Goal: Task Accomplishment & Management: Manage account settings

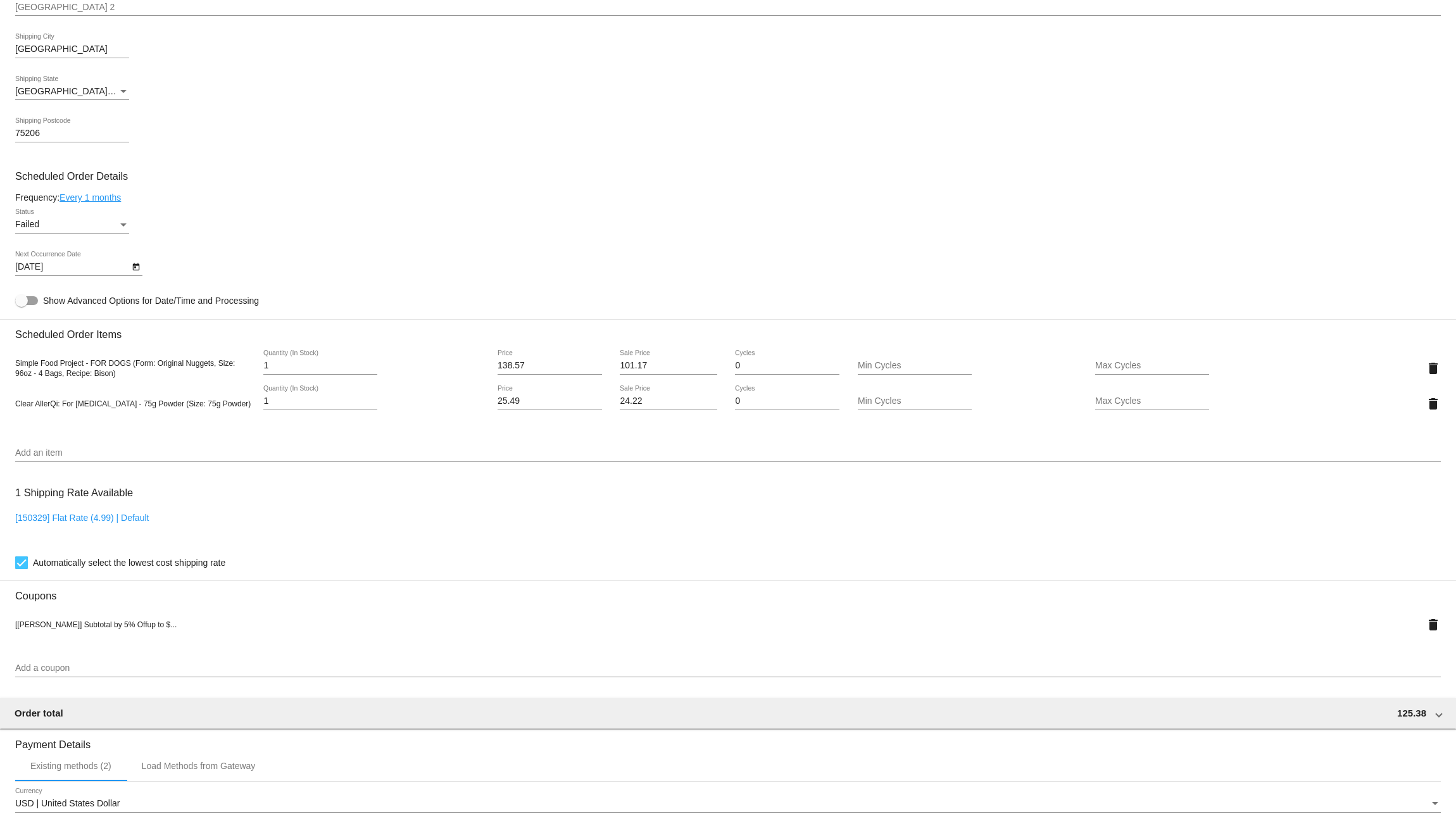
scroll to position [550, 0]
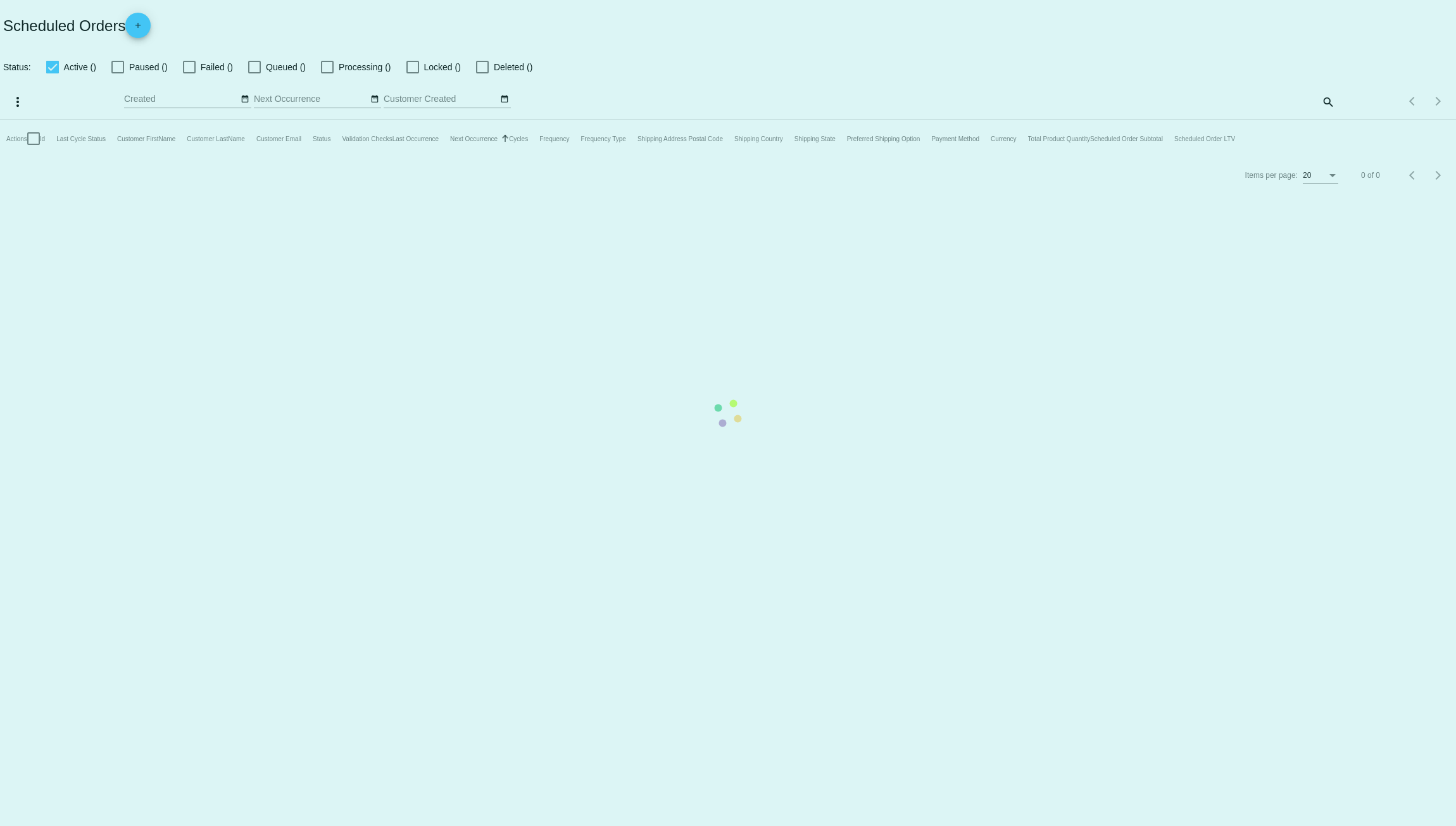
checkbox input "true"
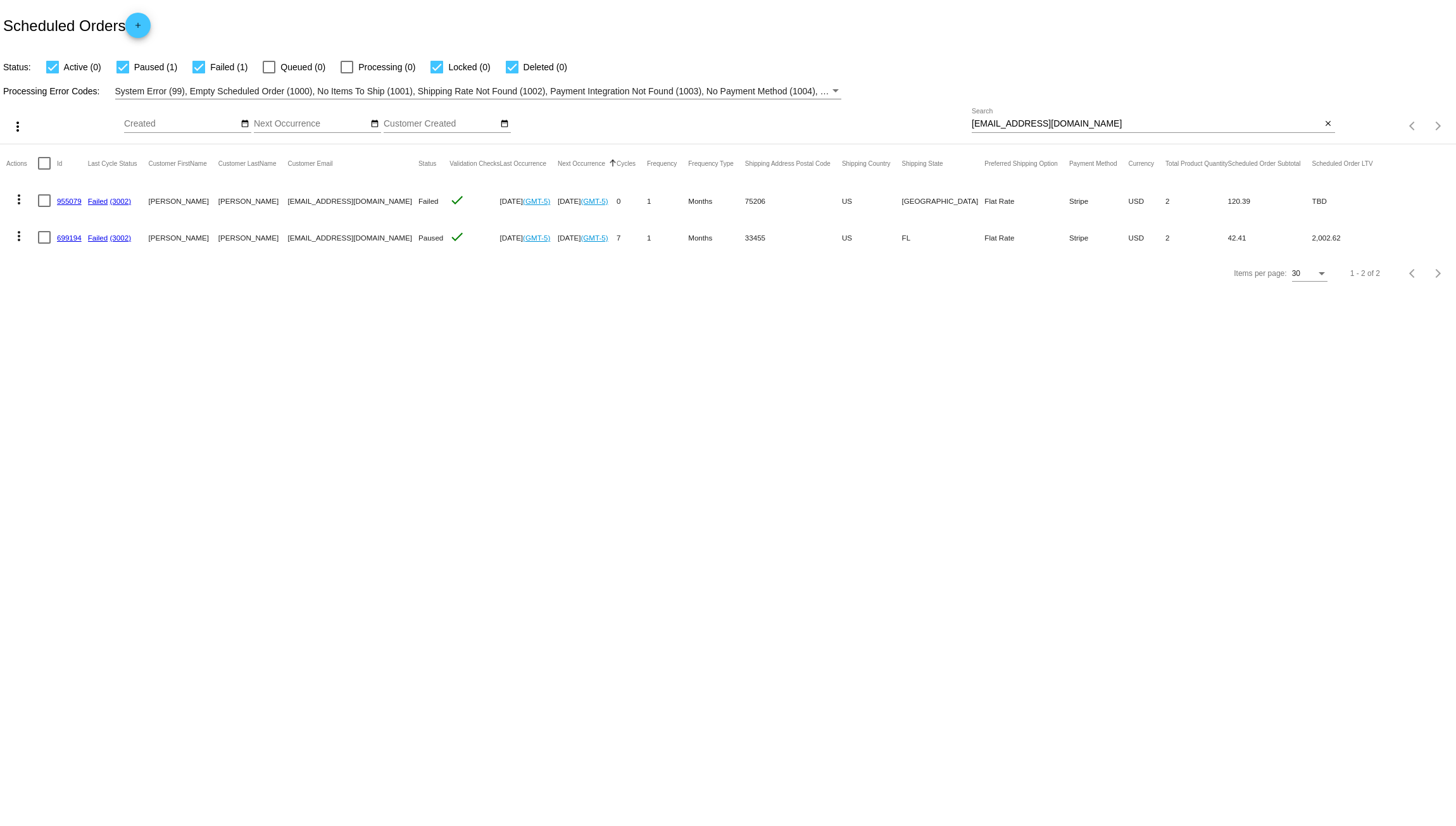
click at [68, 200] on link "955079" at bounding box center [69, 201] width 25 height 8
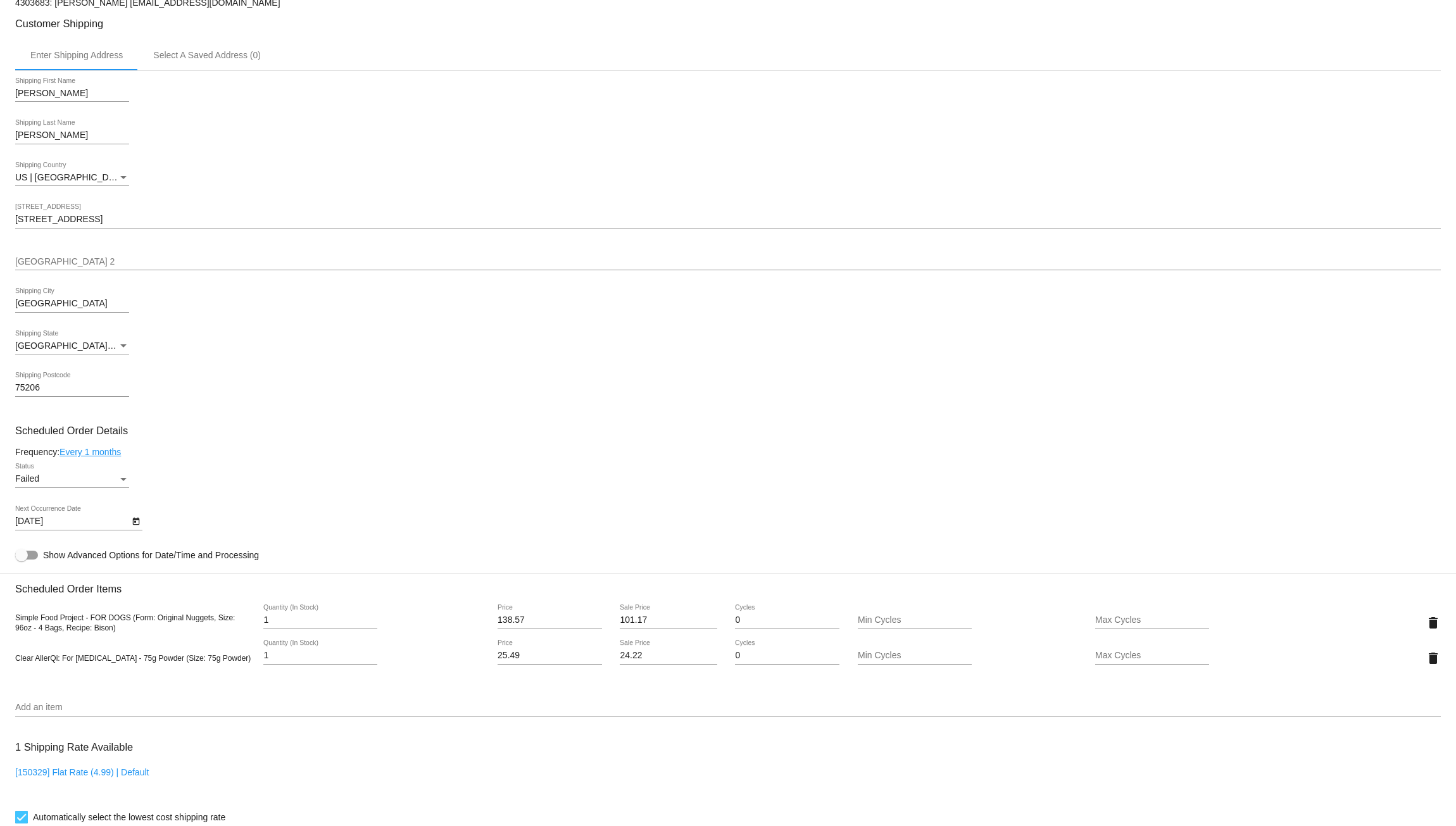
scroll to position [422, 0]
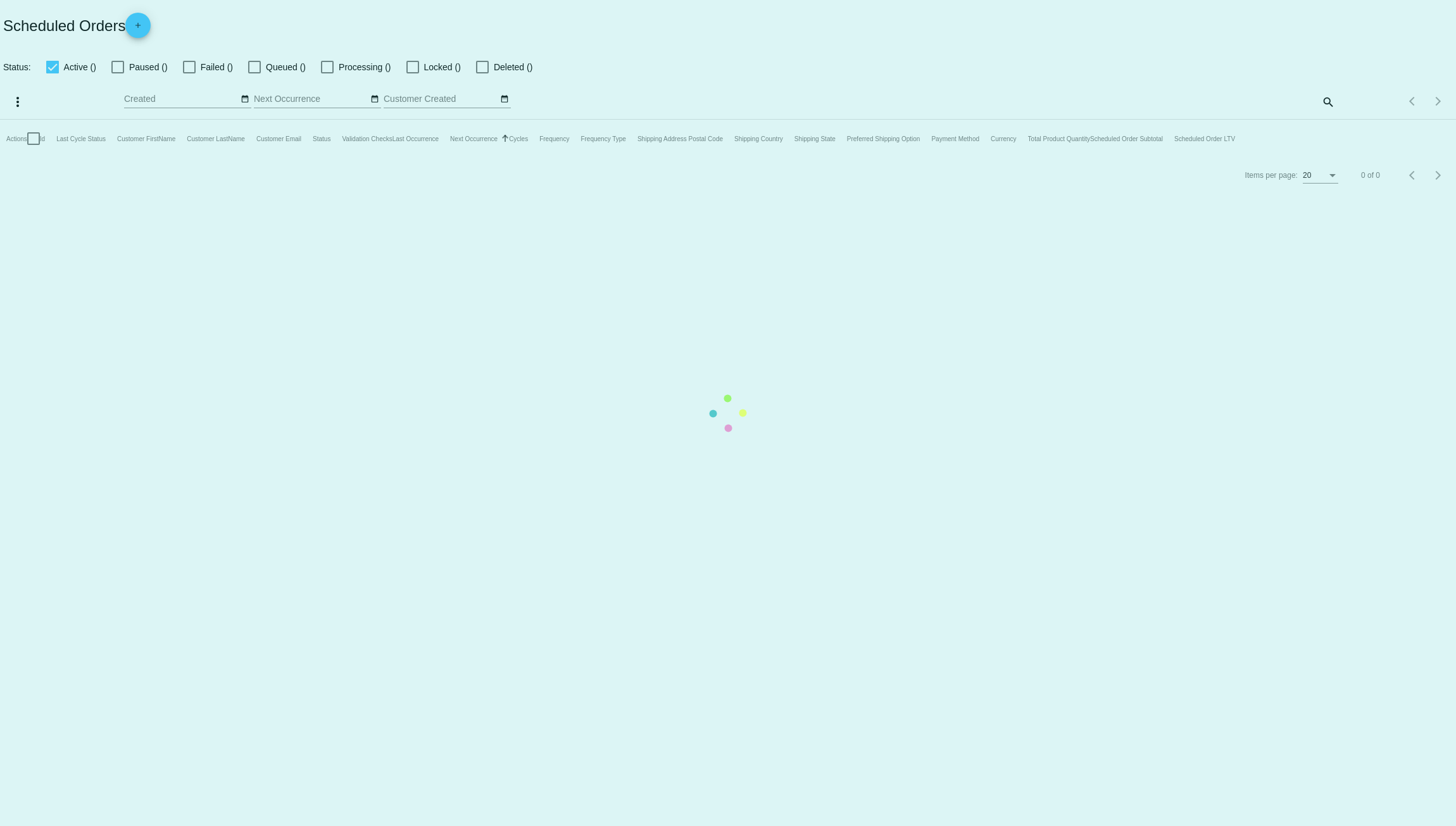
checkbox input "true"
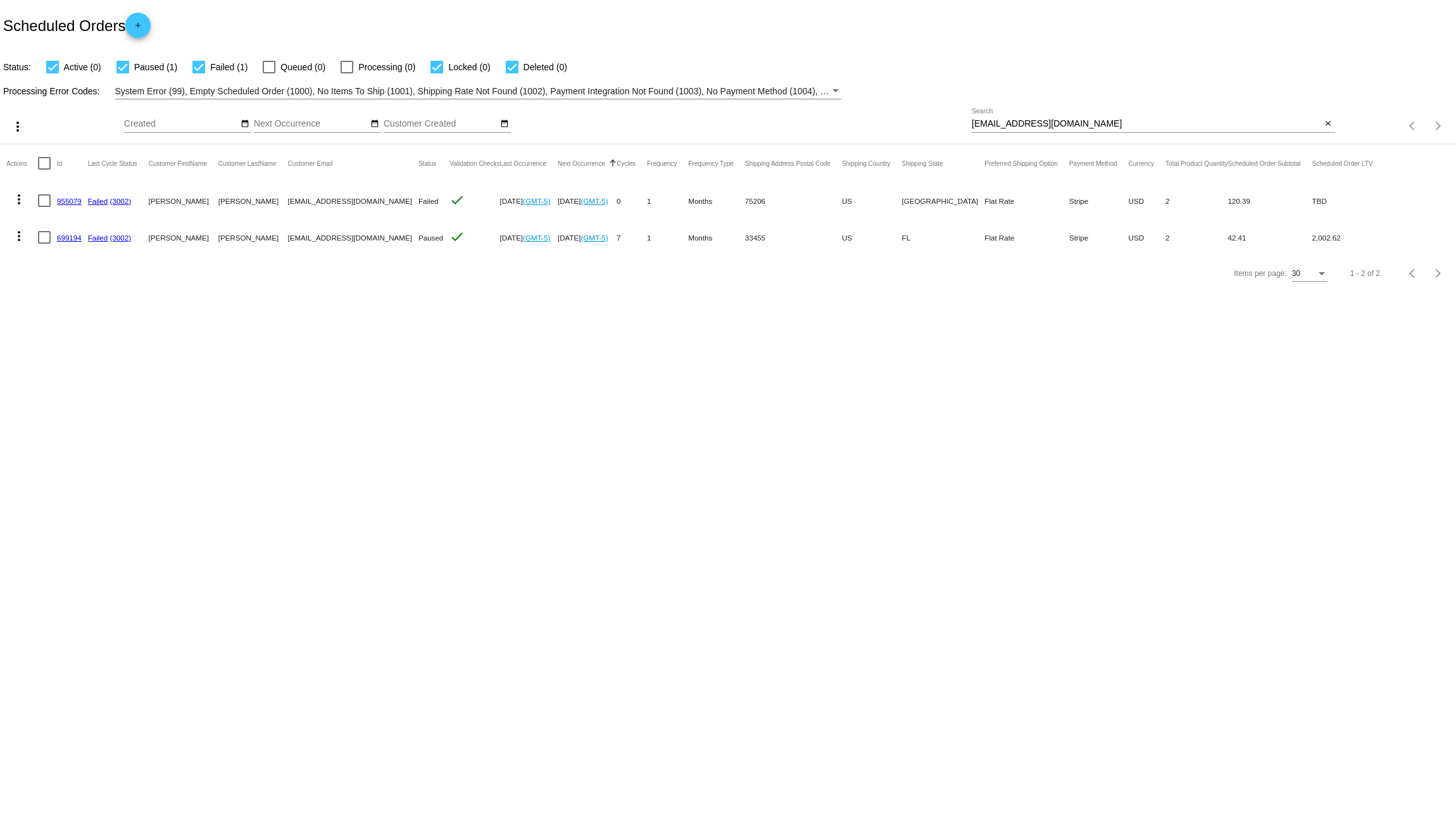
click at [77, 236] on link "699194" at bounding box center [69, 238] width 25 height 8
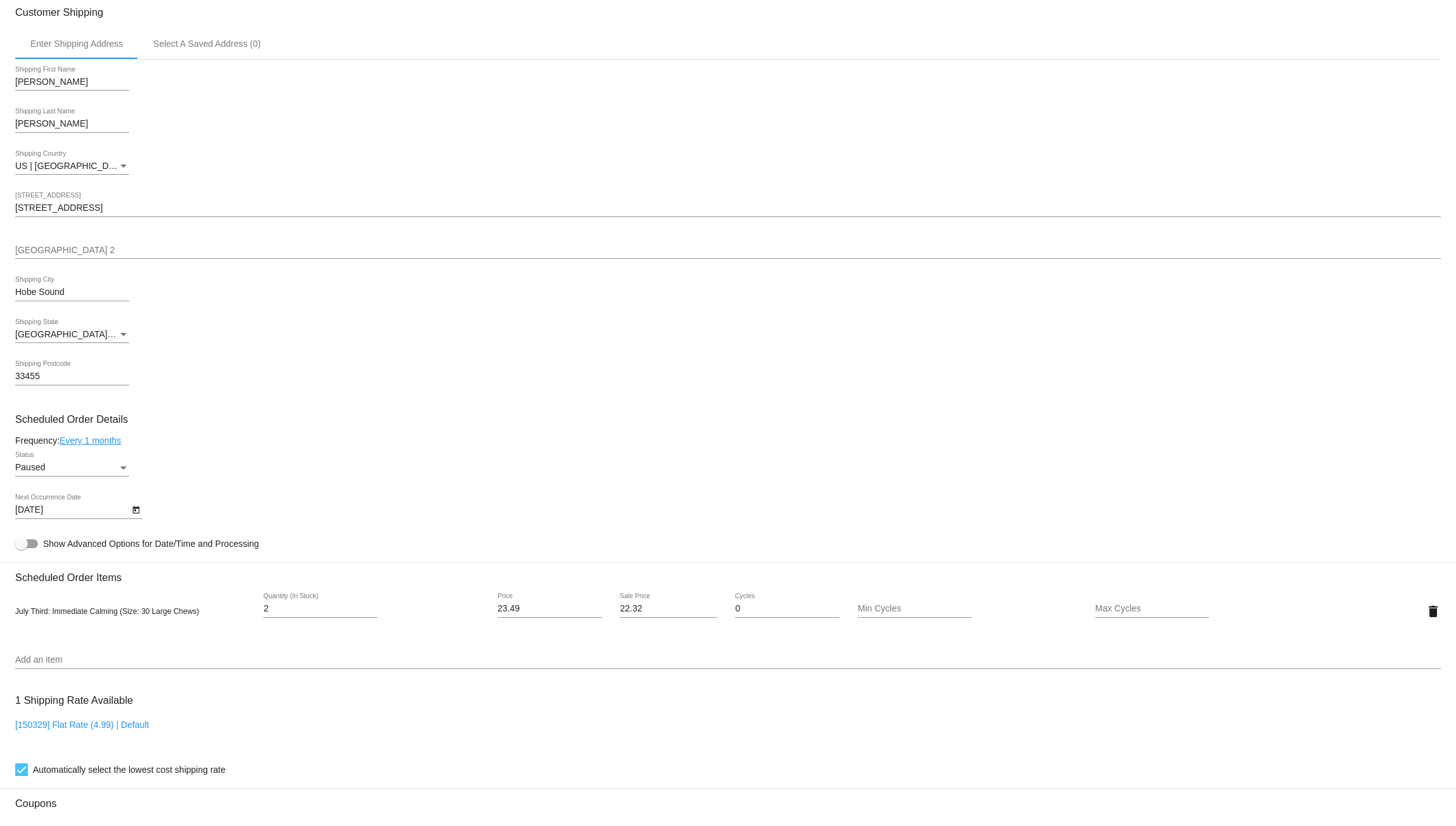
scroll to position [346, 0]
click at [105, 448] on link "Every 1 months" at bounding box center [90, 442] width 61 height 10
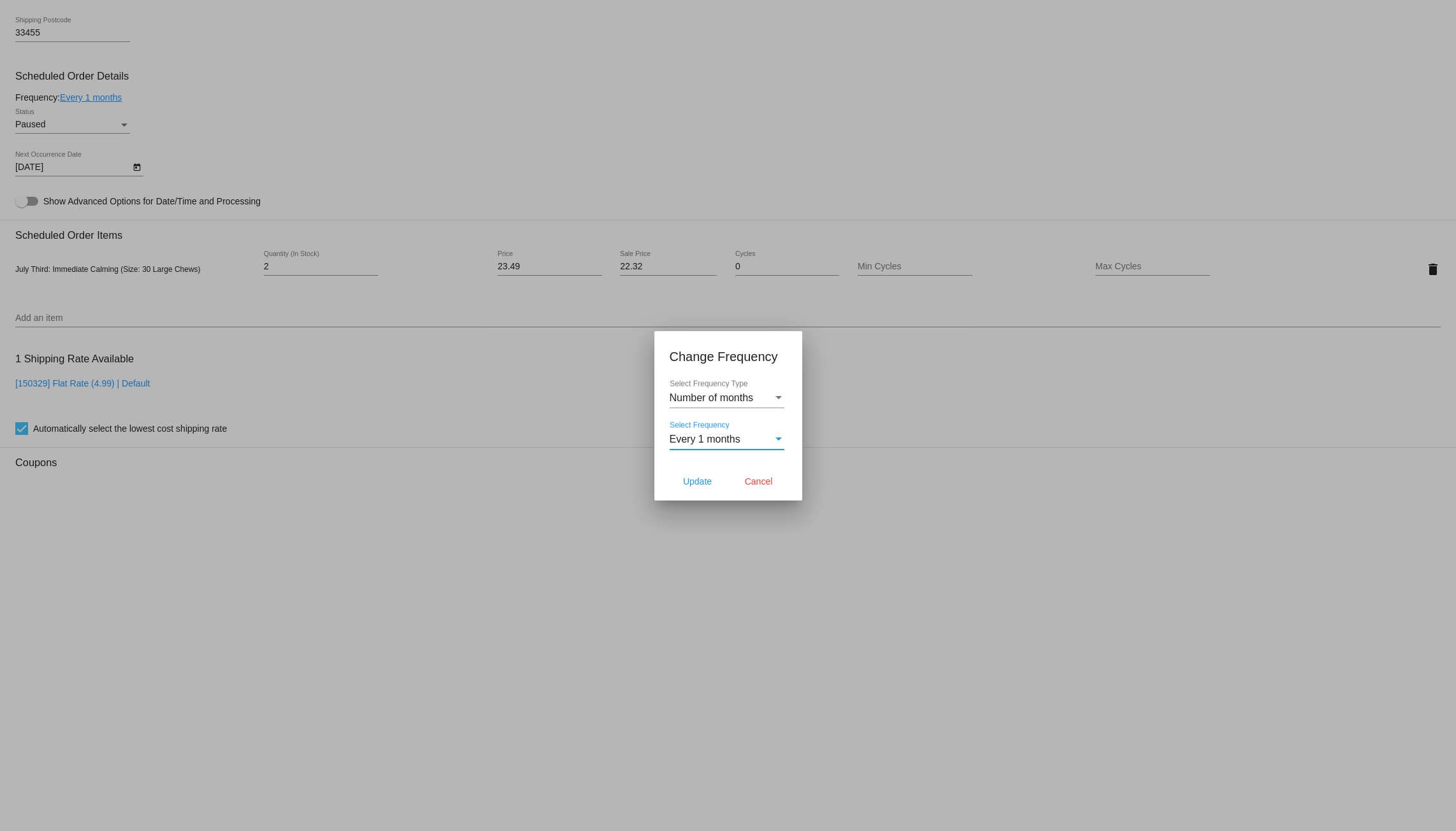
click at [773, 440] on div "Select Frequency" at bounding box center [778, 439] width 11 height 11
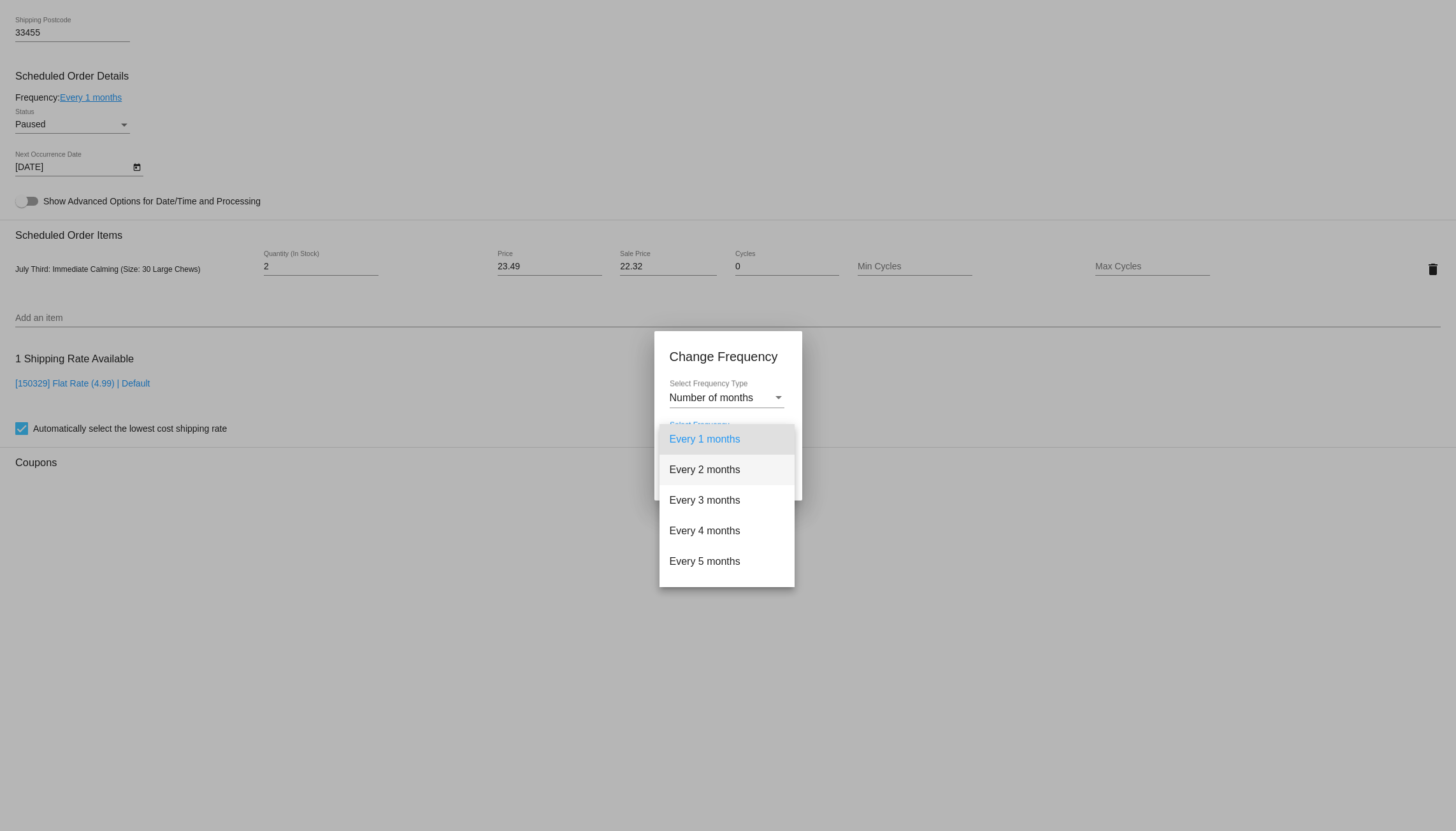
click at [724, 470] on span "Every 2 months" at bounding box center [727, 470] width 115 height 30
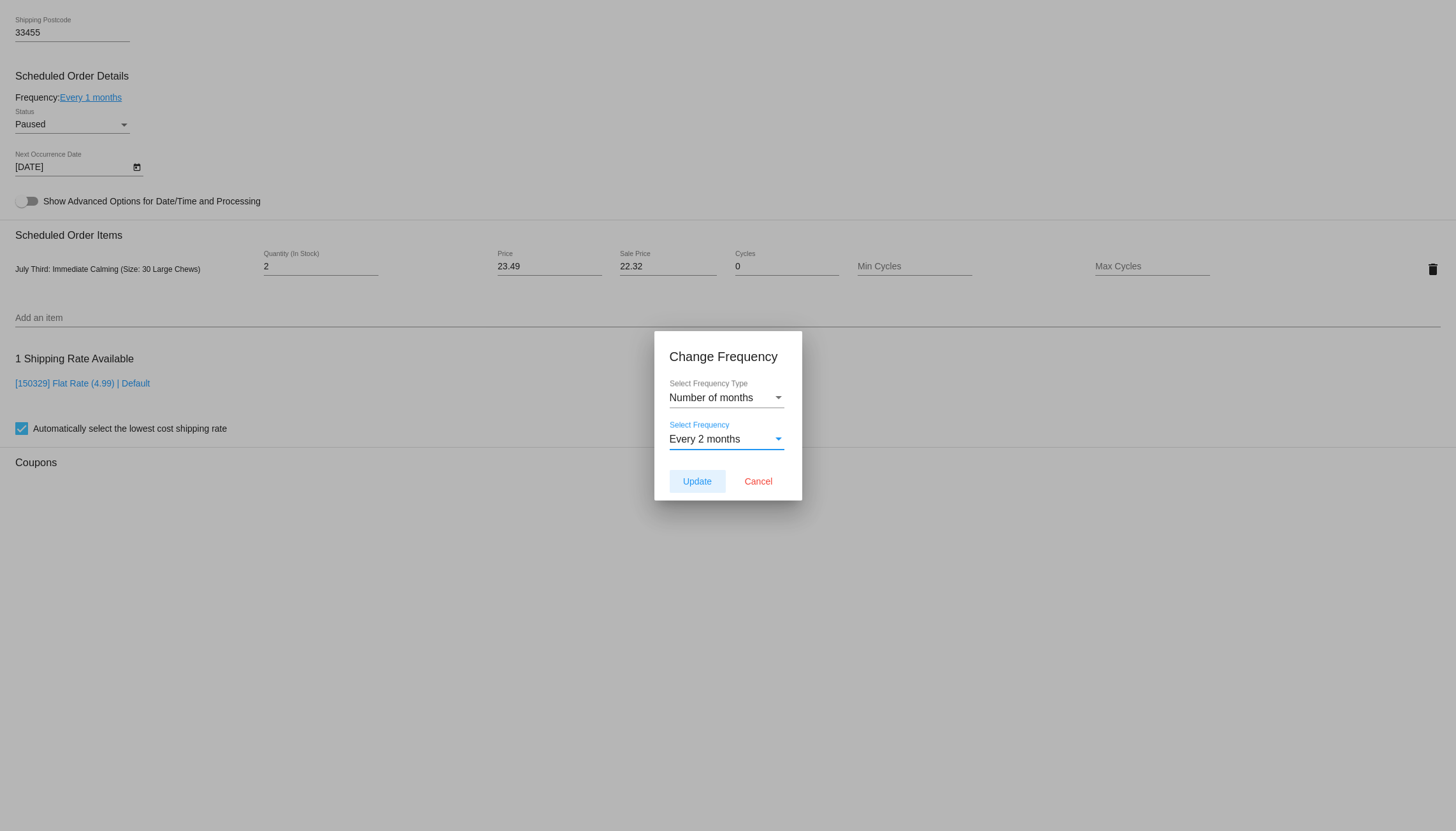
click at [697, 485] on span "Update" at bounding box center [697, 482] width 29 height 10
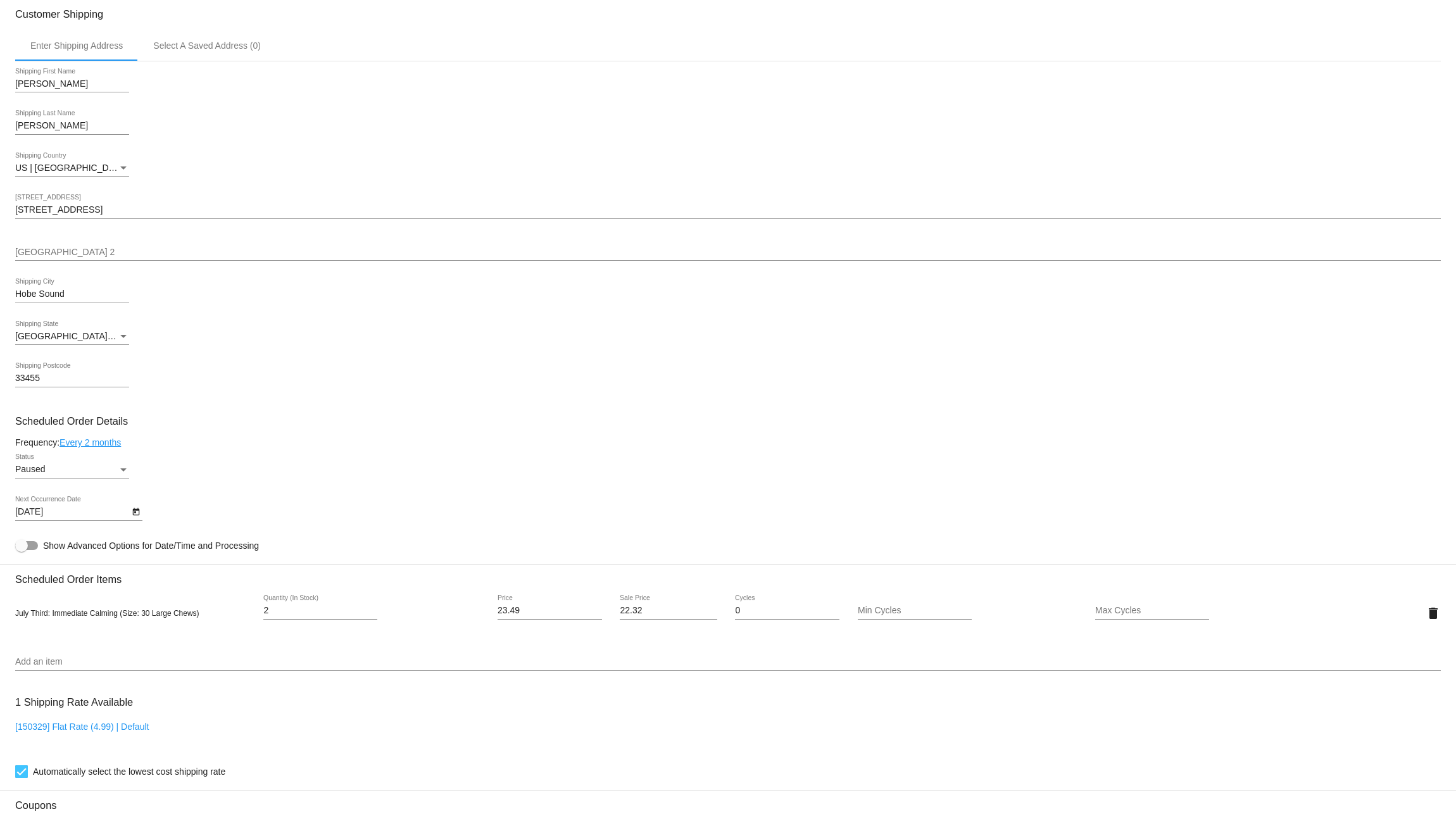
type input "[DATE]"
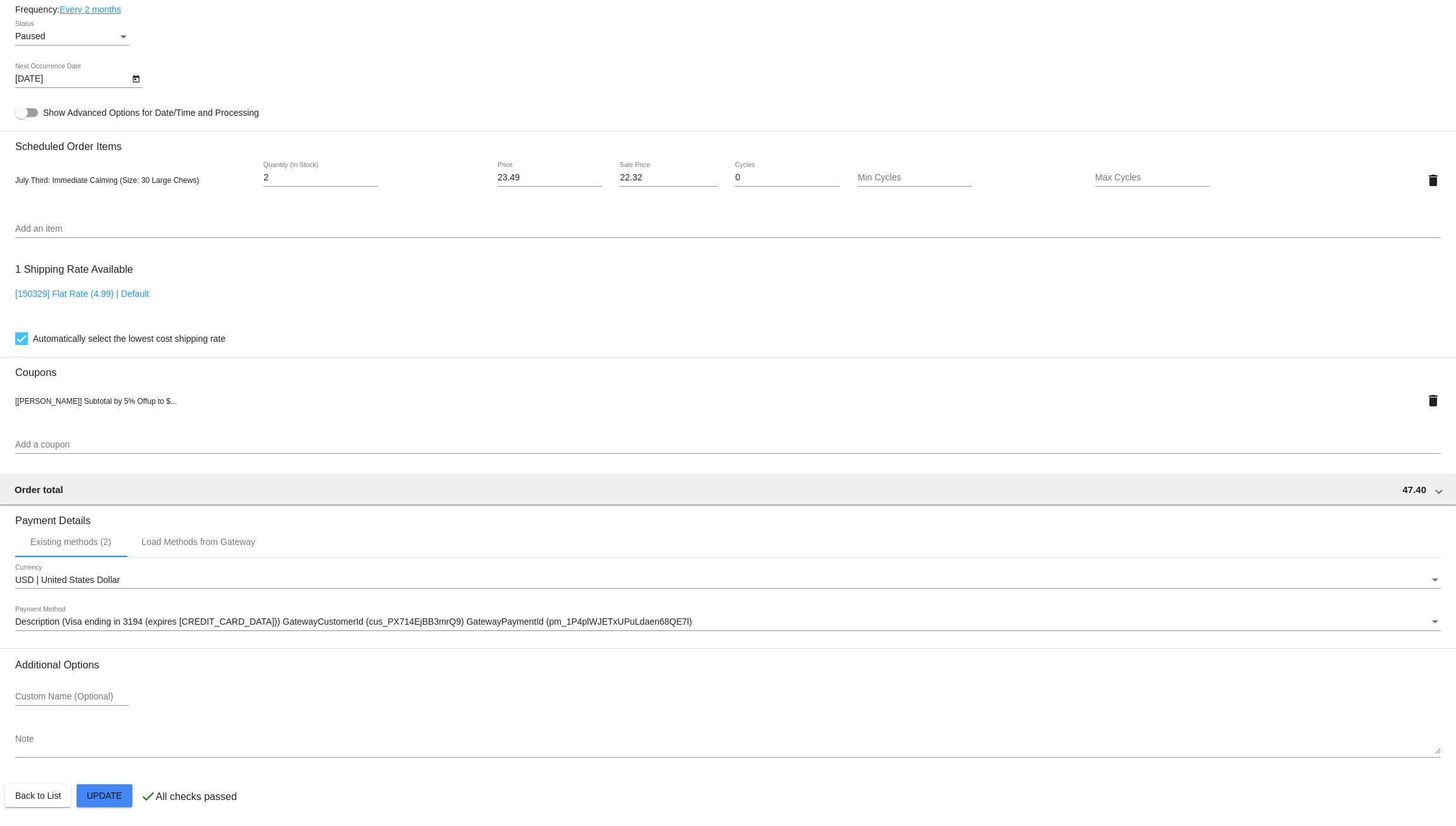
scroll to position [789, 0]
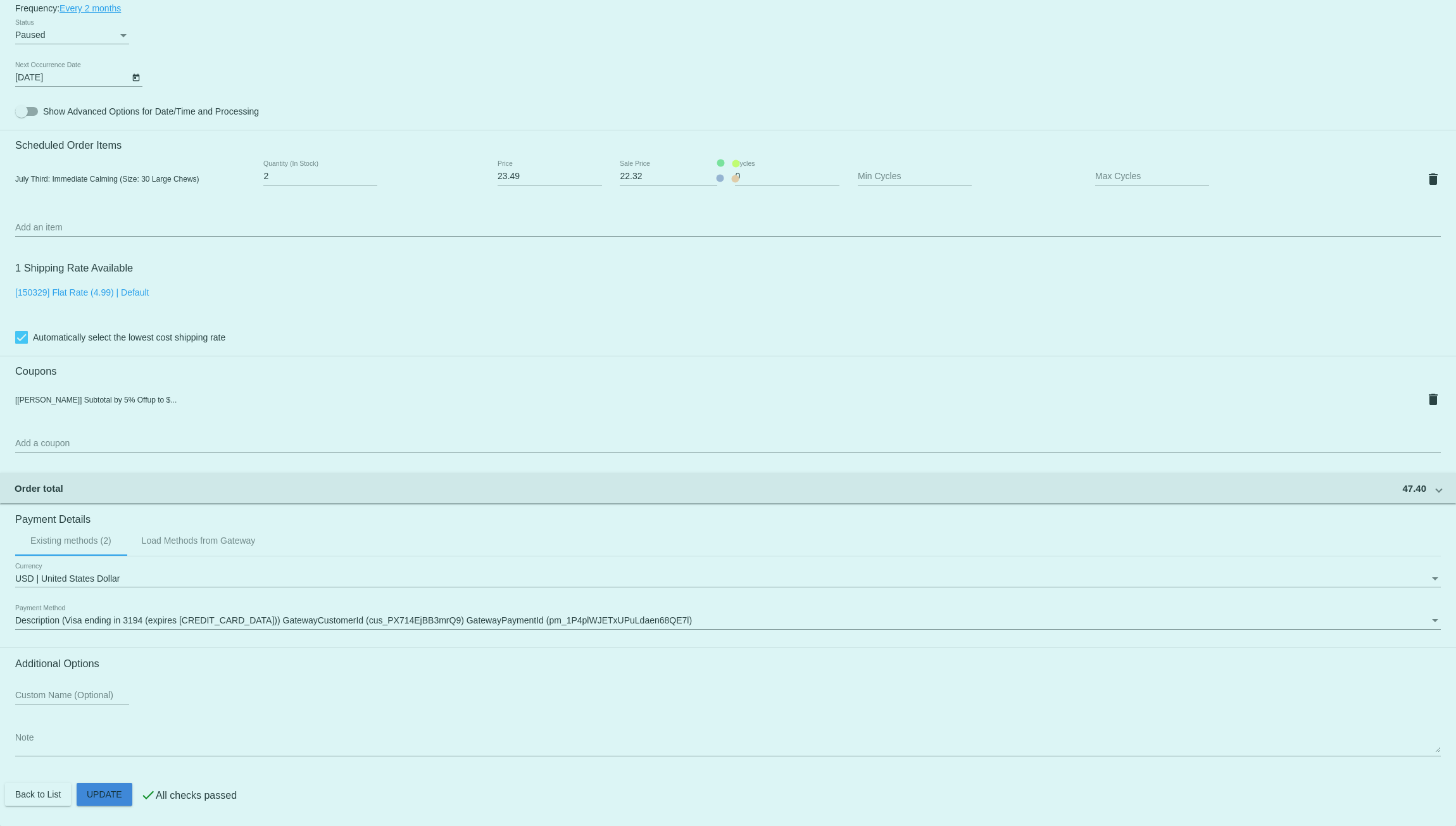
click at [110, 790] on mat-card "Customer 4303683: [PERSON_NAME] [EMAIL_ADDRESS][DOMAIN_NAME] Customer Shipping …" at bounding box center [728, 171] width 1456 height 1310
